Goal: Navigation & Orientation: Find specific page/section

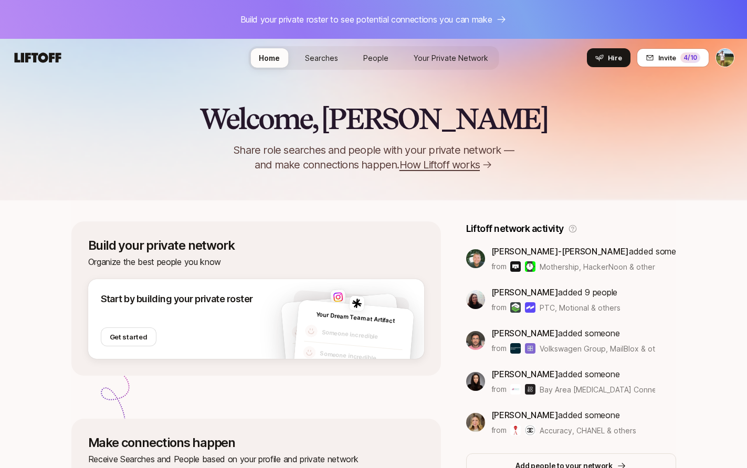
click at [432, 58] on span "Your Private Network" at bounding box center [451, 58] width 75 height 9
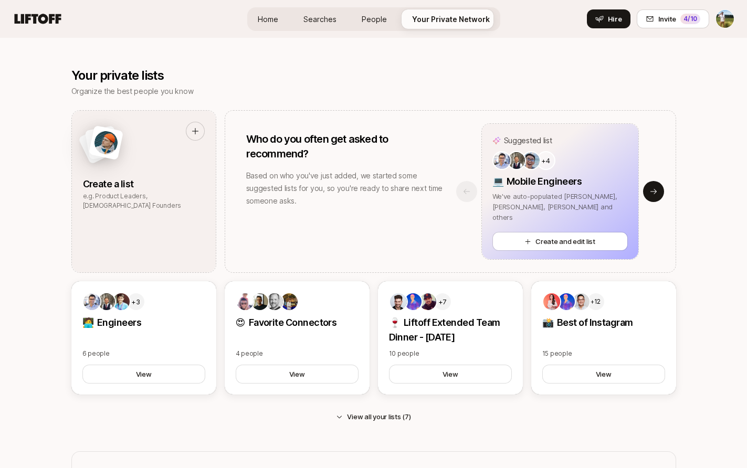
scroll to position [509, 0]
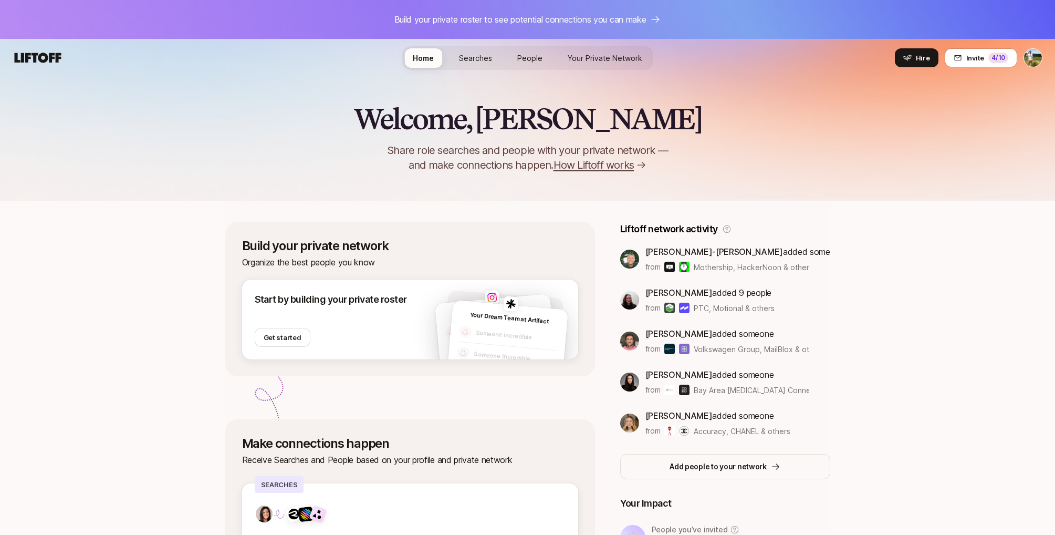
click at [589, 57] on span "Your Private Network" at bounding box center [605, 58] width 75 height 9
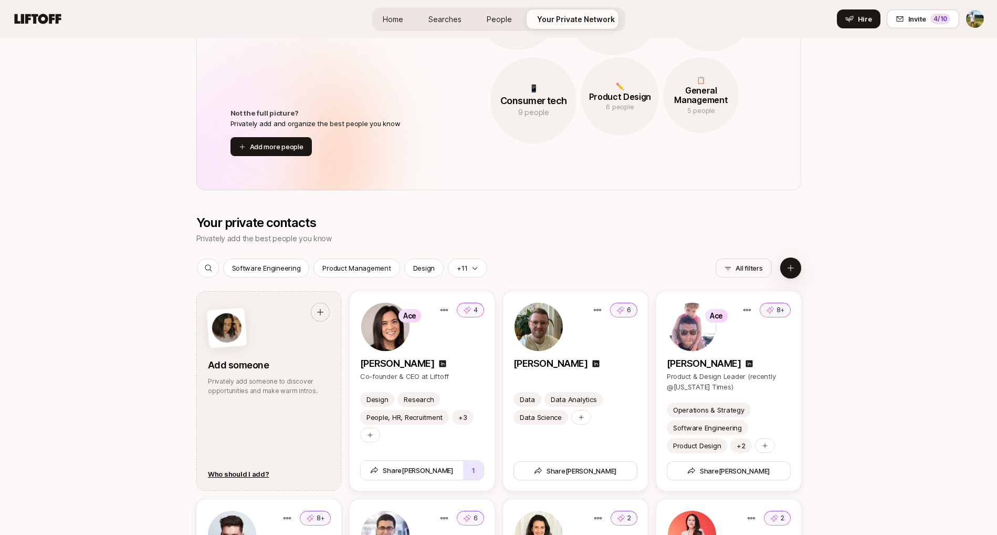
scroll to position [1188, 0]
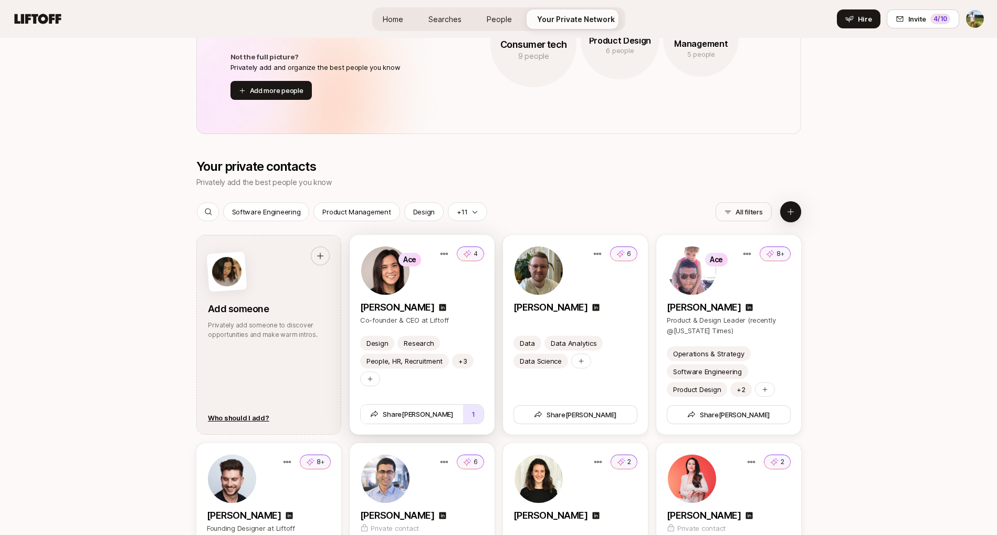
click at [420, 311] on p "[PERSON_NAME]" at bounding box center [397, 307] width 74 height 15
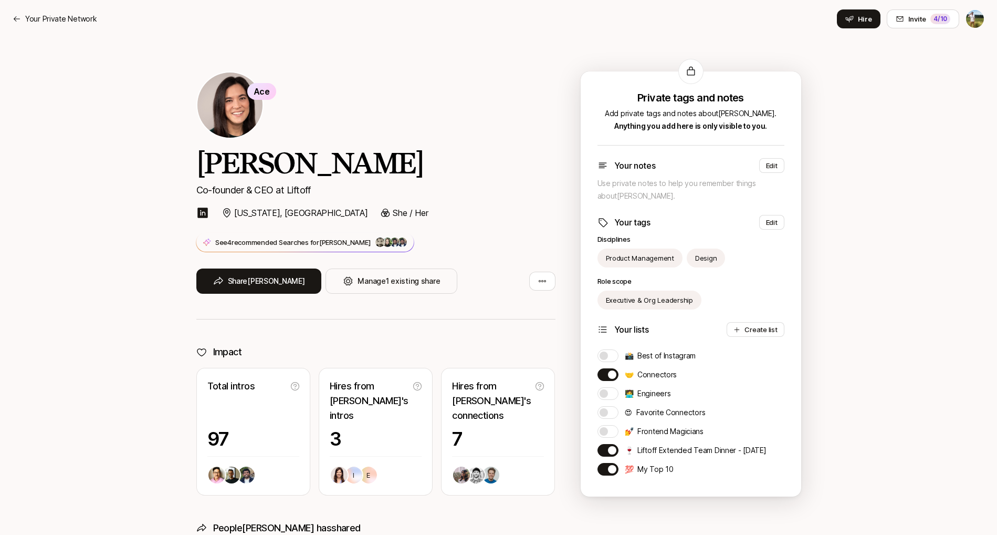
click at [475, 476] on img at bounding box center [476, 474] width 17 height 17
click at [367, 481] on icon at bounding box center [368, 474] width 17 height 17
click at [220, 487] on div "Total intros 97" at bounding box center [253, 432] width 114 height 128
click at [367, 475] on p "E" at bounding box center [369, 475] width 4 height 7
click at [245, 478] on img at bounding box center [246, 474] width 17 height 17
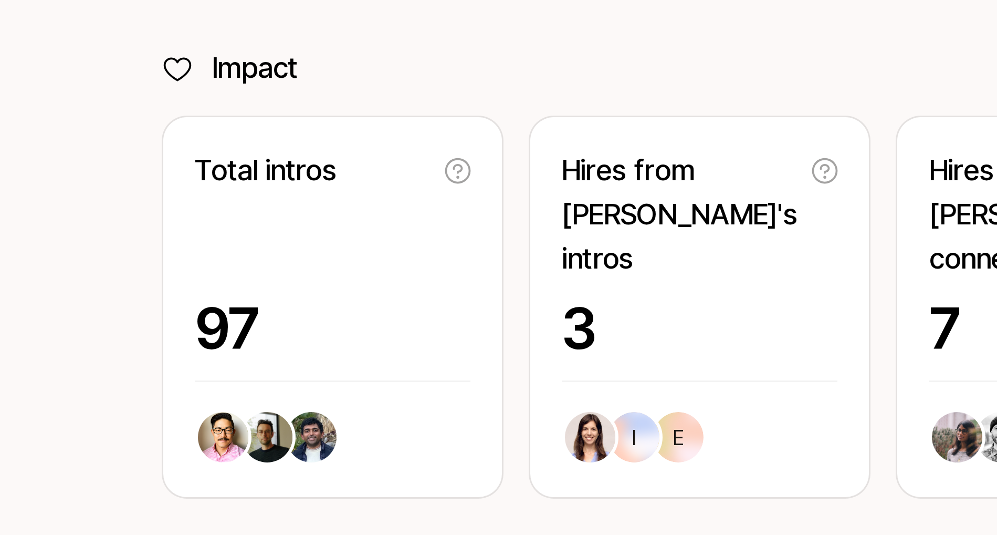
scroll to position [22, 0]
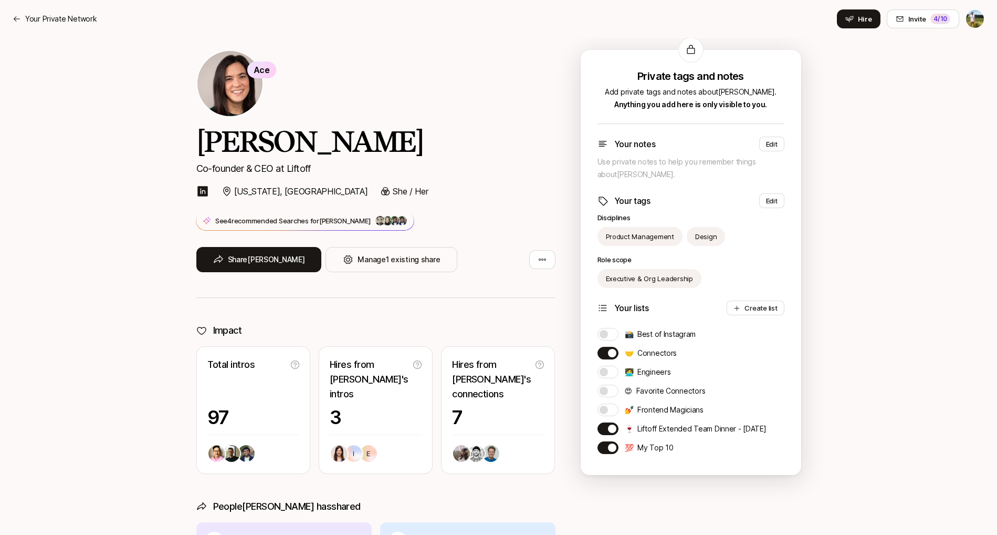
click at [235, 453] on img at bounding box center [231, 453] width 17 height 17
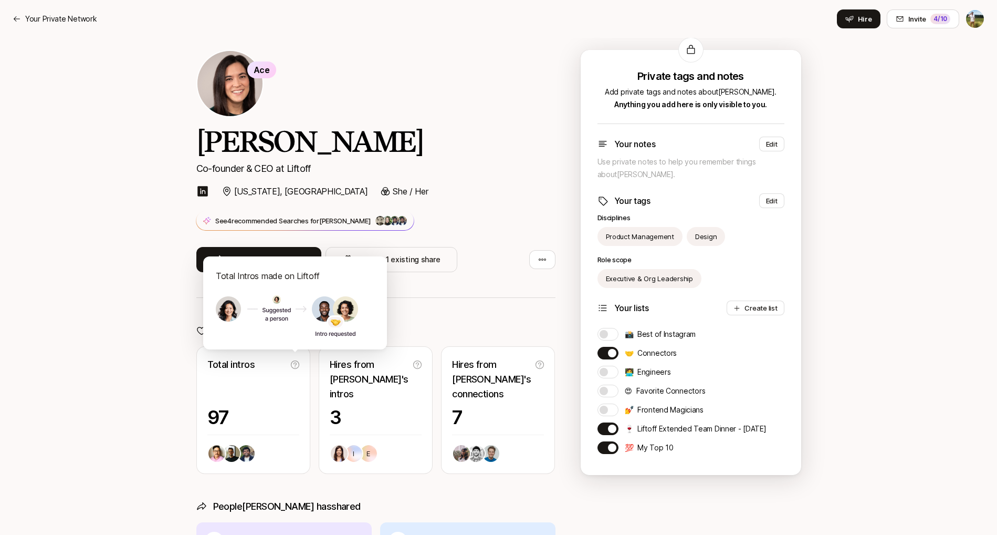
click at [257, 453] on div at bounding box center [253, 453] width 92 height 19
click at [225, 454] on span at bounding box center [216, 453] width 19 height 19
click at [206, 454] on div "Total intros 97" at bounding box center [253, 410] width 114 height 128
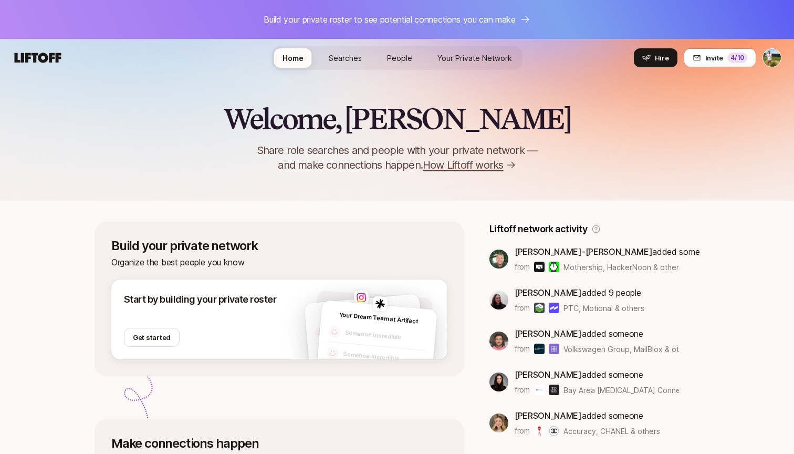
click at [447, 54] on span "Your Private Network" at bounding box center [474, 58] width 75 height 9
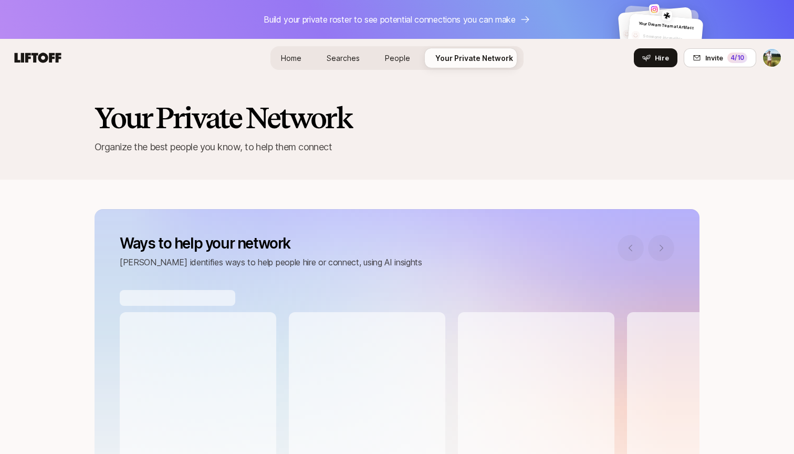
click at [392, 58] on span "People" at bounding box center [397, 58] width 25 height 9
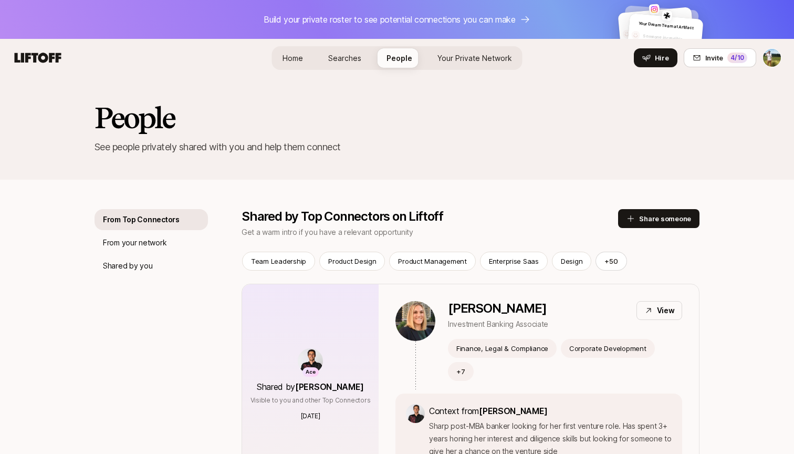
click at [345, 60] on span "Searches" at bounding box center [344, 58] width 33 height 9
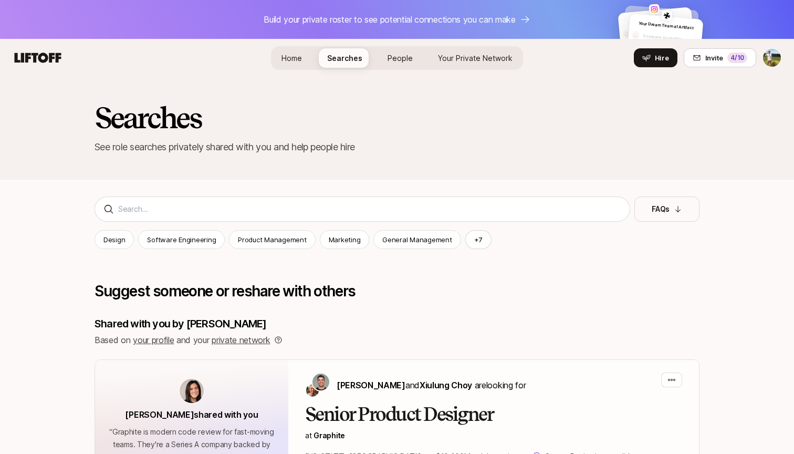
click at [773, 52] on html "Build your private roster to see potential connections you can make Your Dream …" at bounding box center [397, 227] width 794 height 454
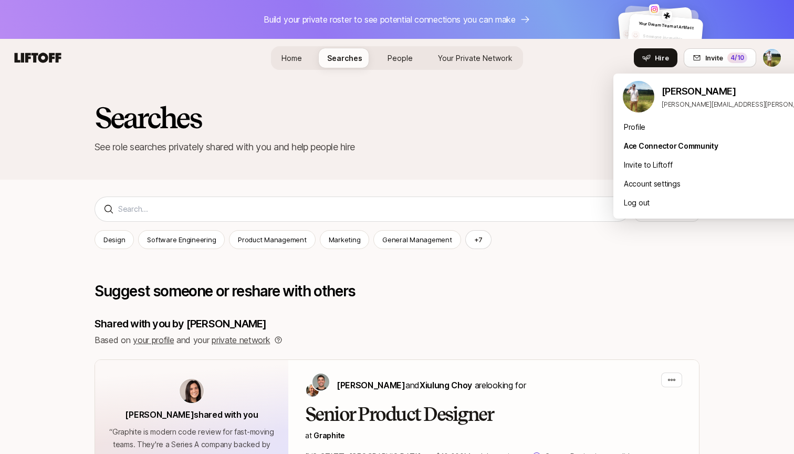
click at [558, 96] on html "Build your private roster to see potential connections you can make Your Dream …" at bounding box center [397, 227] width 794 height 454
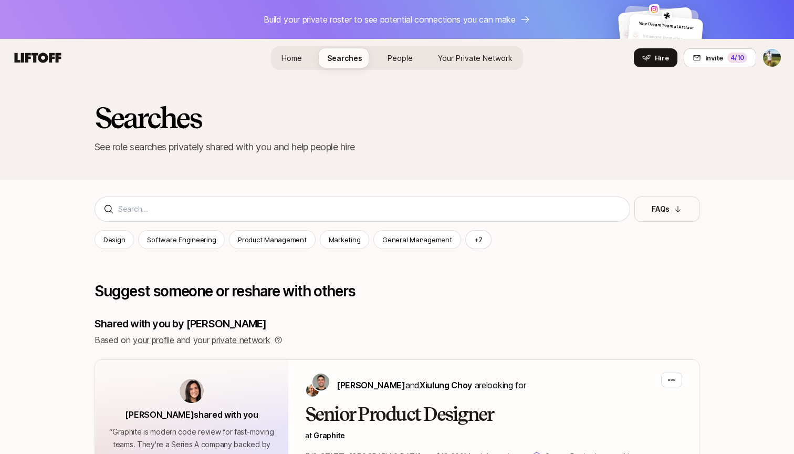
click at [765, 58] on html "Build your private roster to see potential connections you can make Your Dream …" at bounding box center [397, 227] width 794 height 454
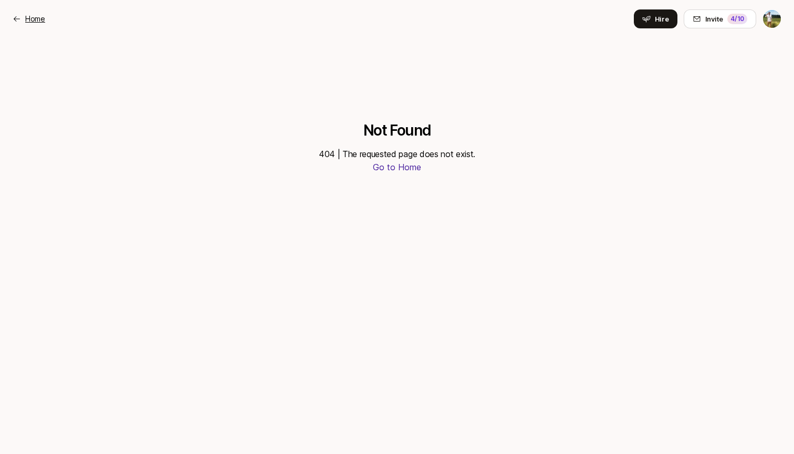
click at [35, 22] on p "Home" at bounding box center [35, 19] width 20 height 13
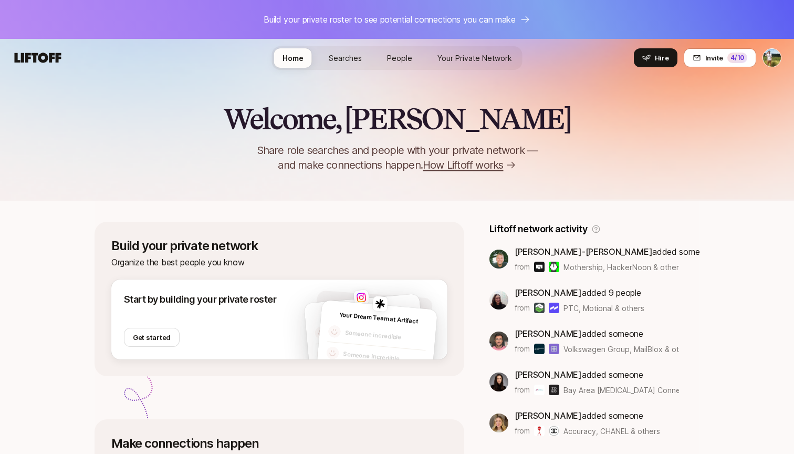
click at [385, 51] on link "People" at bounding box center [400, 57] width 42 height 19
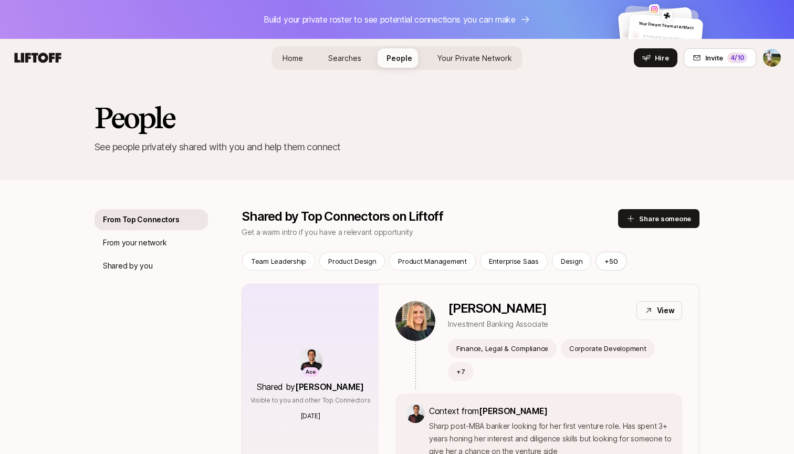
click at [468, 65] on link "Your Private Network Your Network" at bounding box center [474, 57] width 91 height 19
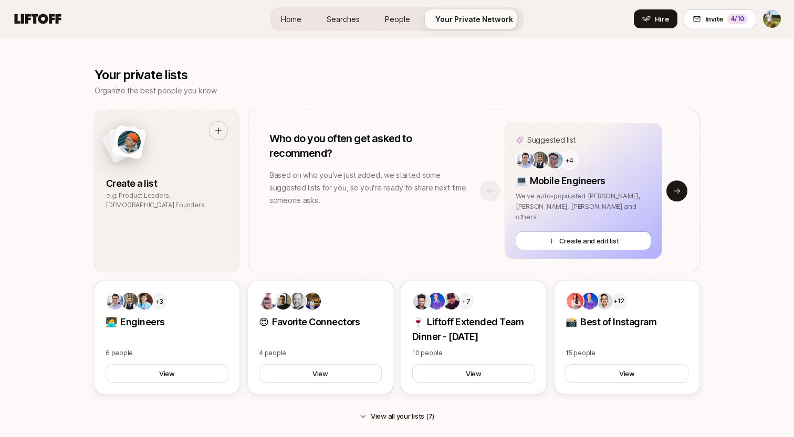
scroll to position [147, 0]
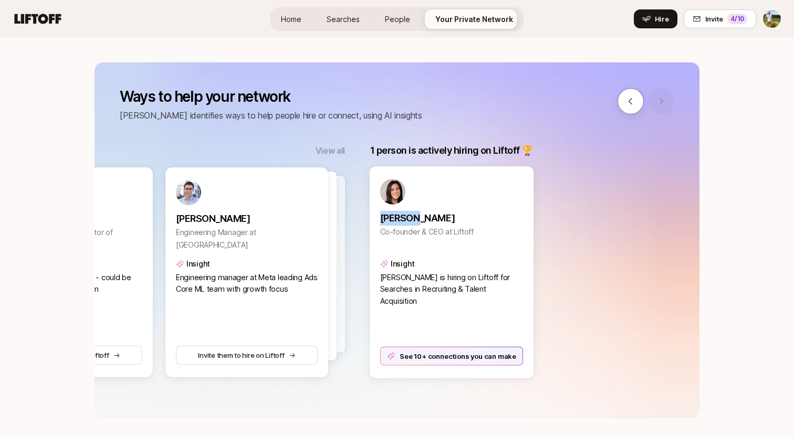
click at [422, 220] on p "[PERSON_NAME]" at bounding box center [451, 218] width 143 height 15
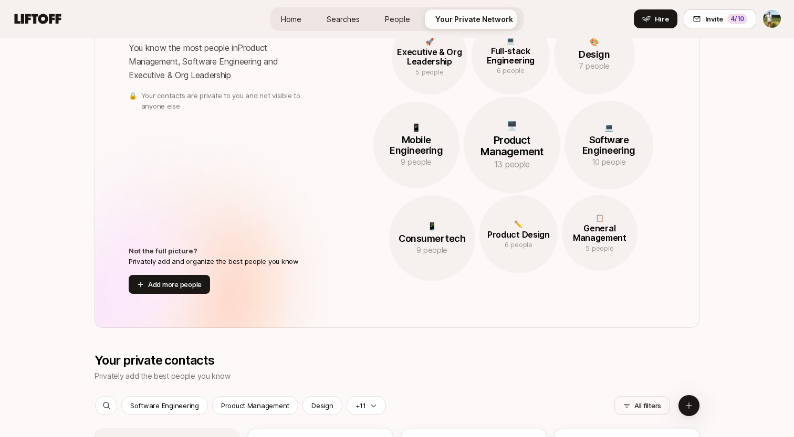
scroll to position [1206, 0]
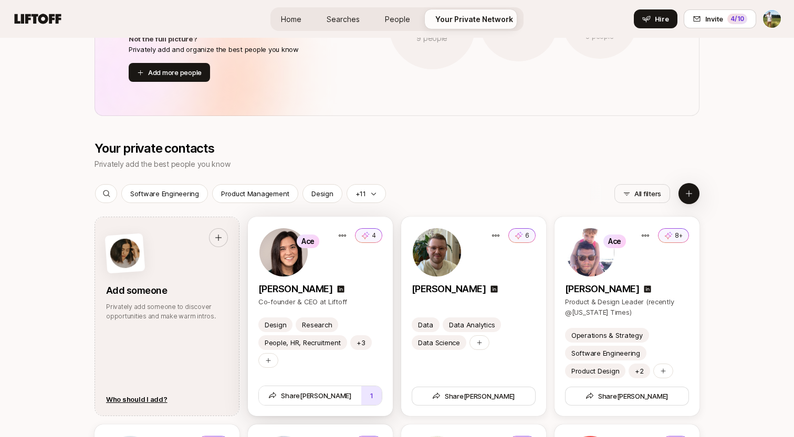
click at [360, 306] on p "Co-founder & CEO at Liftoff" at bounding box center [320, 302] width 124 height 11
